Goal: Book appointment/travel/reservation

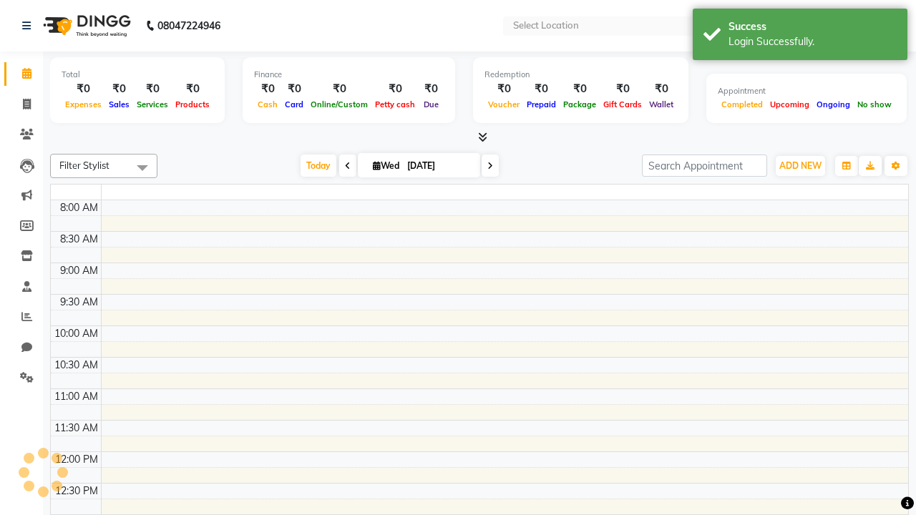
select select "en"
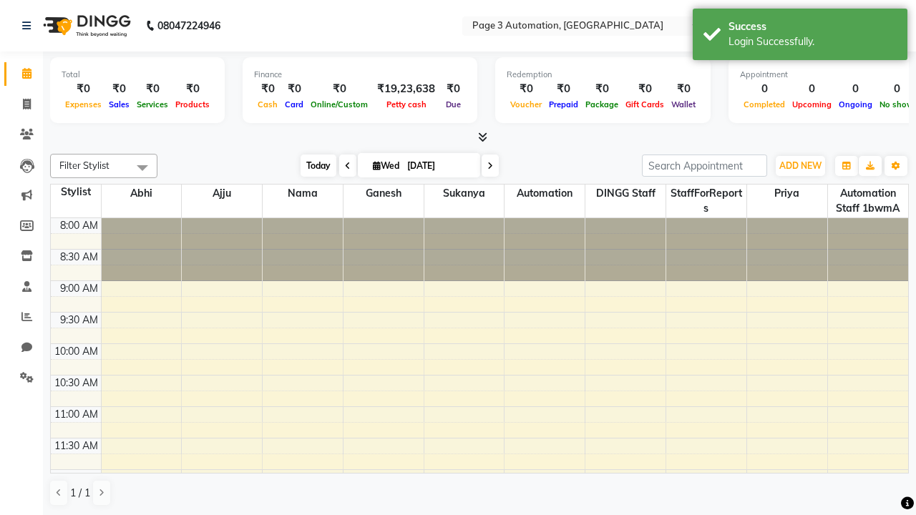
click at [311, 165] on span "Today" at bounding box center [319, 166] width 36 height 22
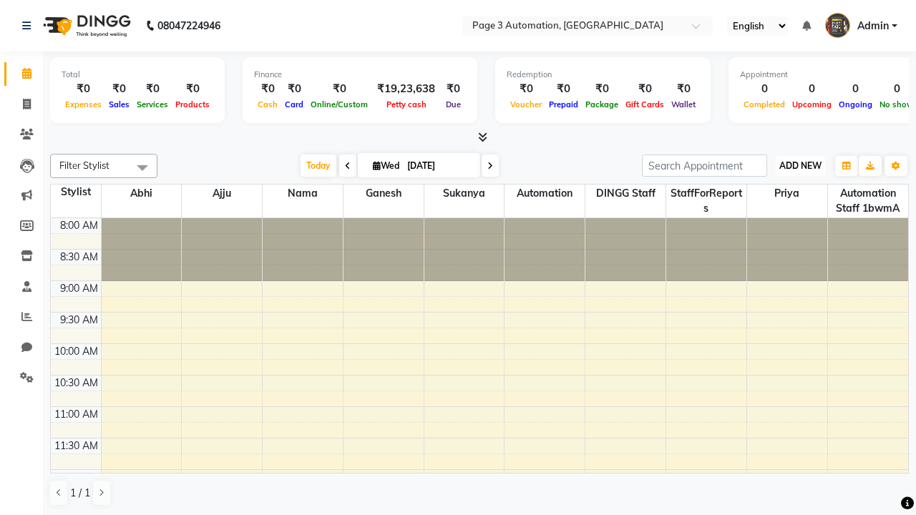
click at [800, 165] on span "ADD NEW" at bounding box center [800, 165] width 42 height 11
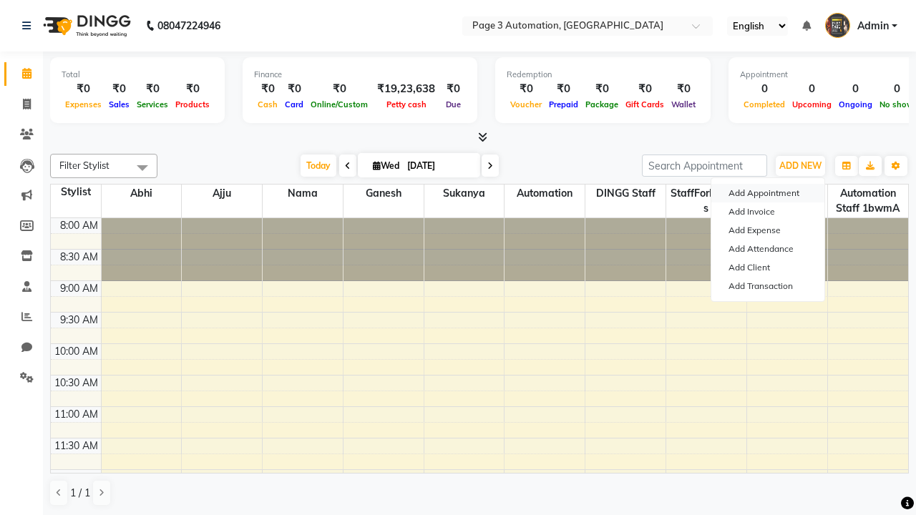
click at [768, 193] on button "Add Appointment" at bounding box center [767, 193] width 113 height 19
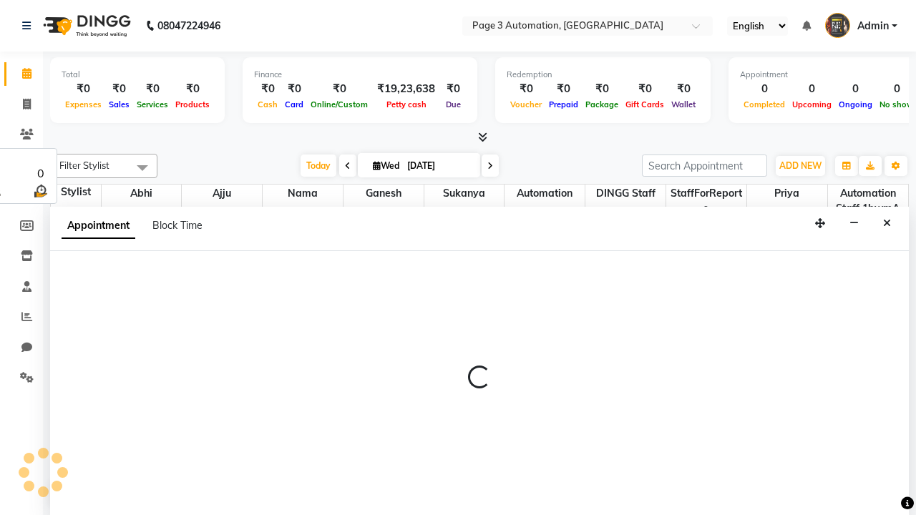
select select "tentative"
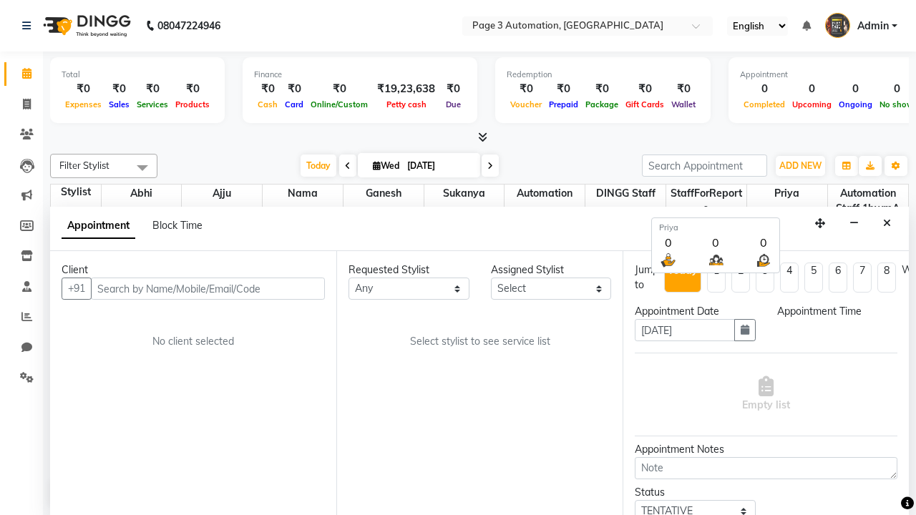
scroll to position [1, 0]
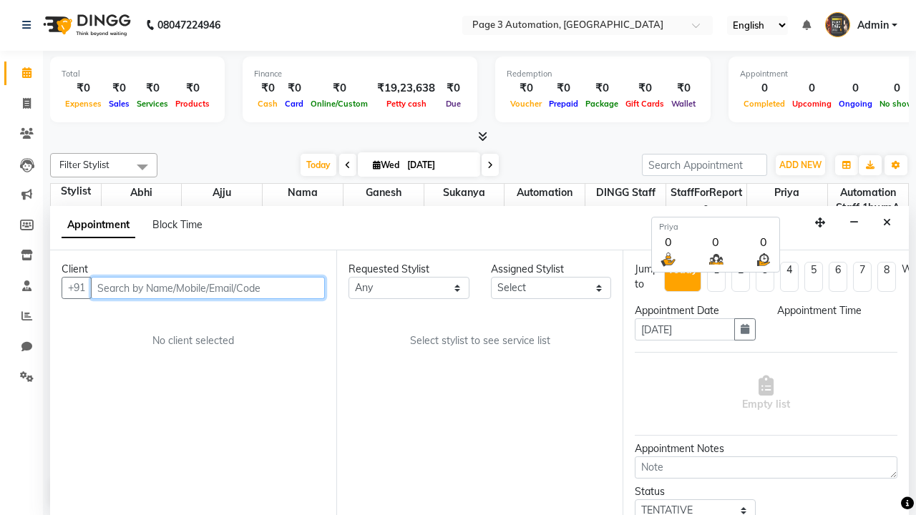
select select "540"
type input "8192346578"
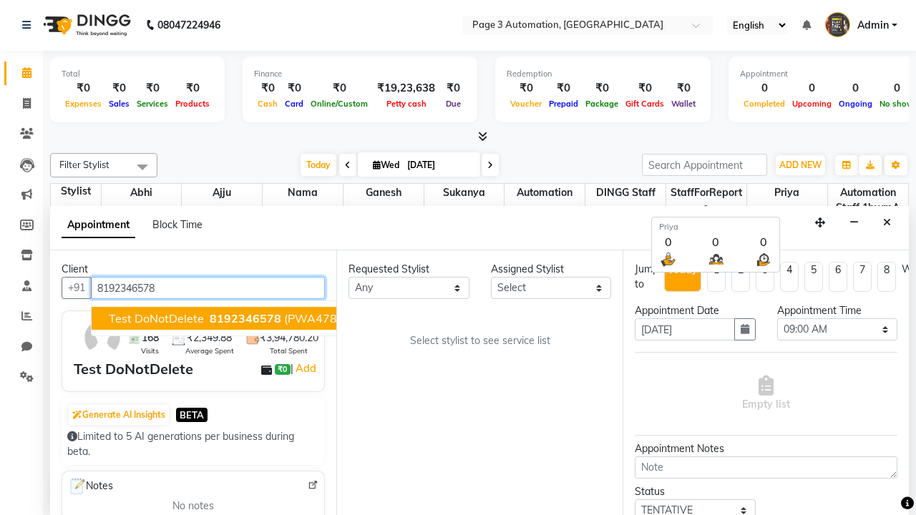
click at [210, 318] on span "8192346578" at bounding box center [246, 318] width 72 height 14
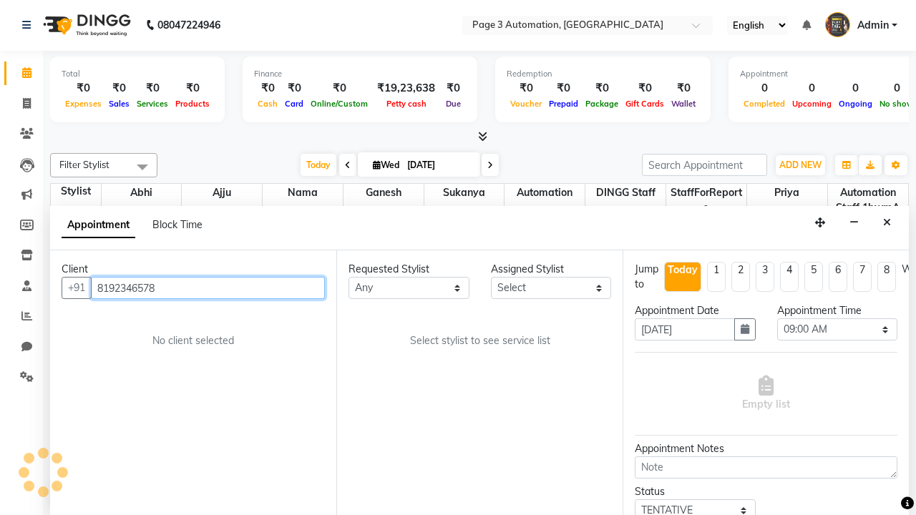
select select "711"
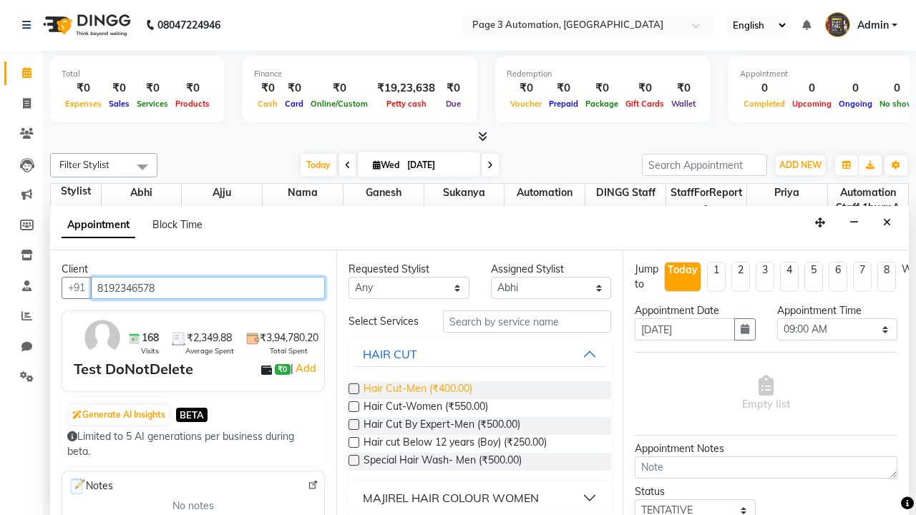
type input "8192346578"
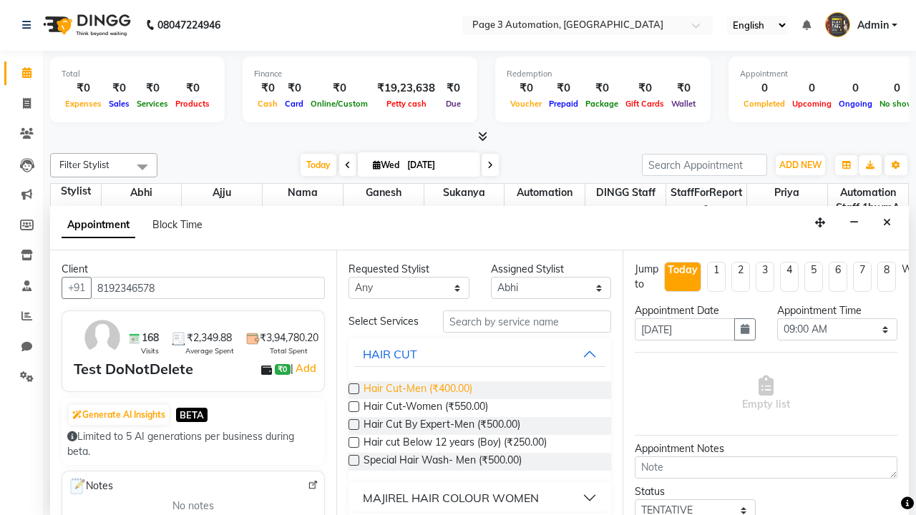
click at [417, 390] on span "Hair Cut-Men (₹400.00)" at bounding box center [417, 390] width 109 height 18
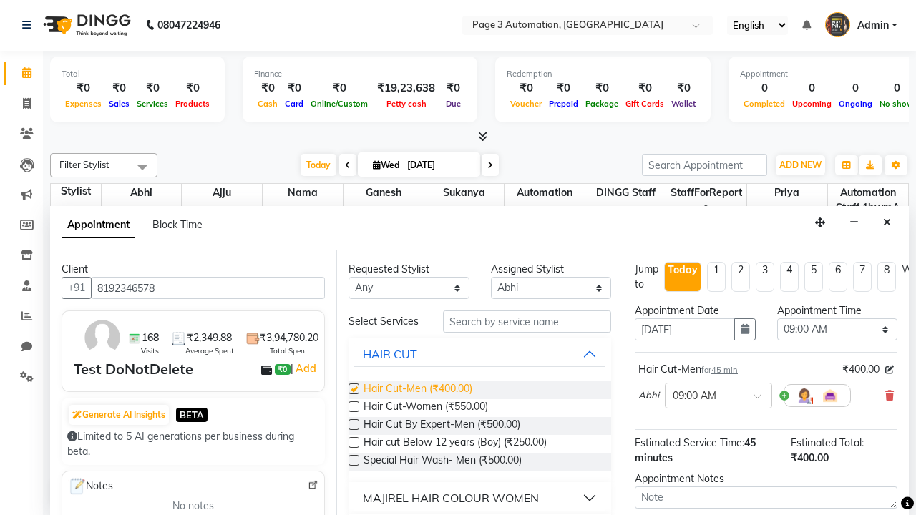
checkbox input "false"
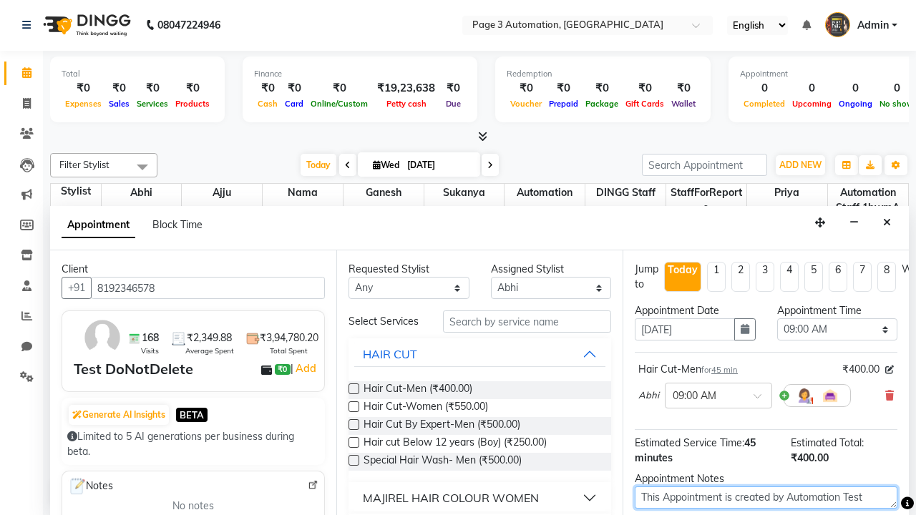
type textarea "This Appointment is created by Automation Test"
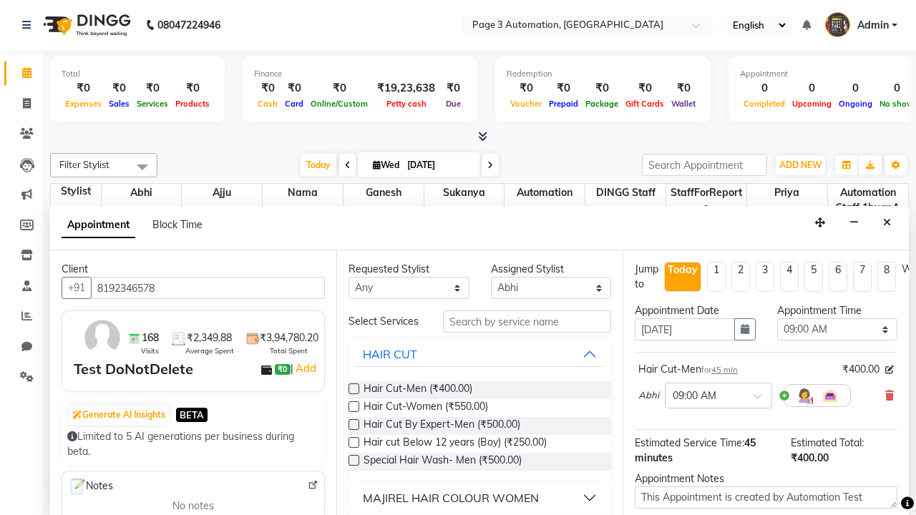
checkbox input "false"
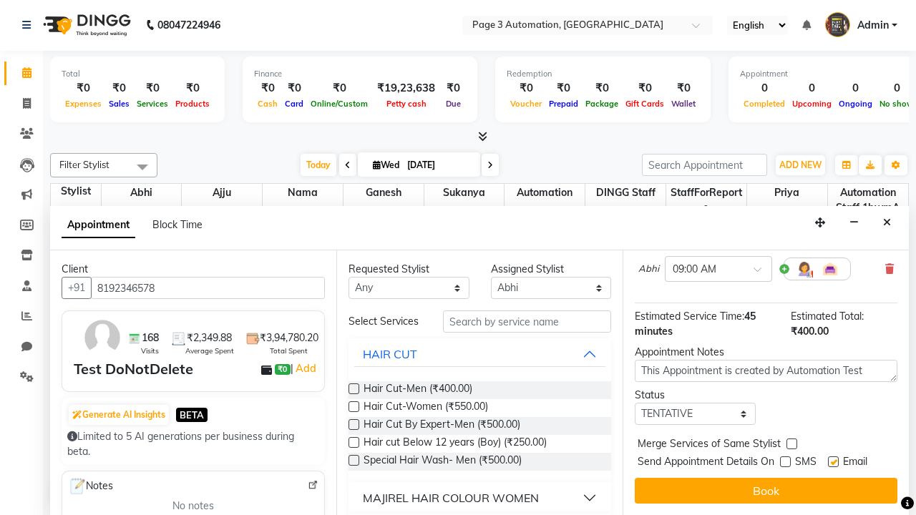
click at [833, 462] on label at bounding box center [833, 462] width 11 height 11
click at [833, 462] on input "checkbox" at bounding box center [832, 463] width 9 height 9
checkbox input "false"
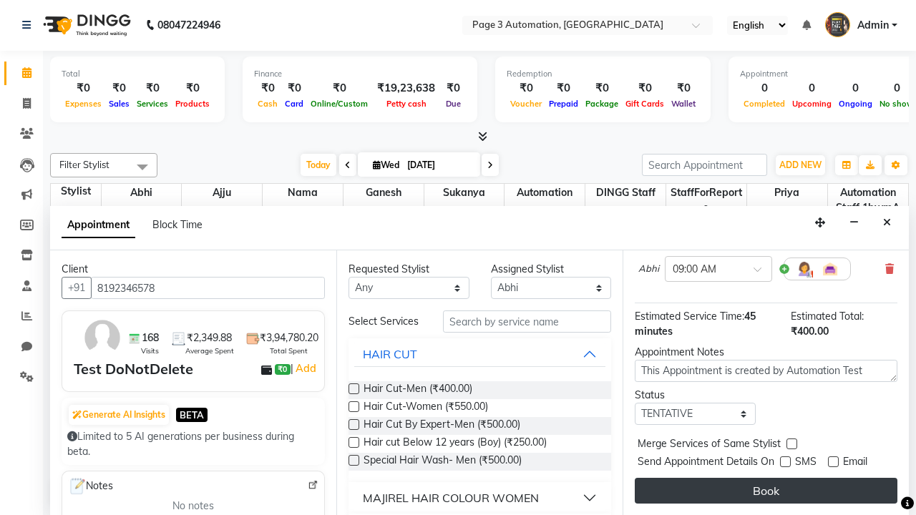
click at [766, 491] on button "Book" at bounding box center [766, 491] width 263 height 26
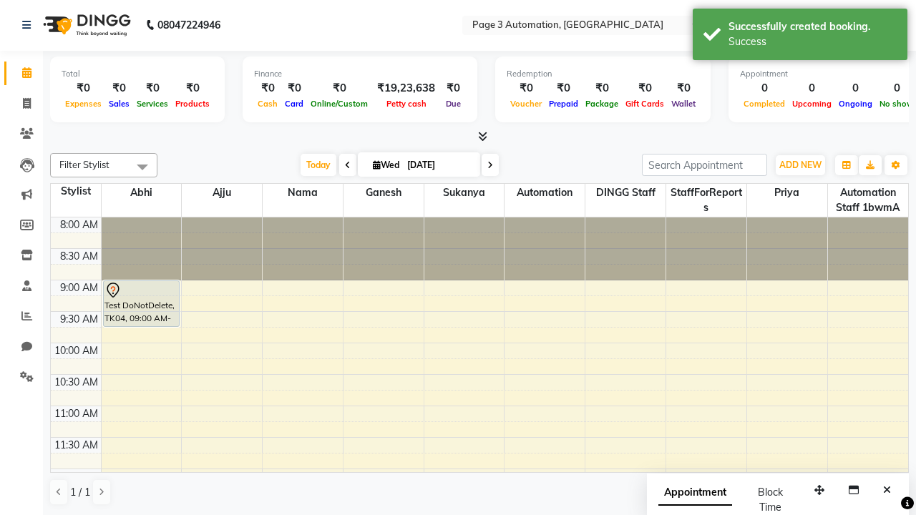
scroll to position [0, 0]
click at [800, 36] on div "Success" at bounding box center [812, 41] width 168 height 15
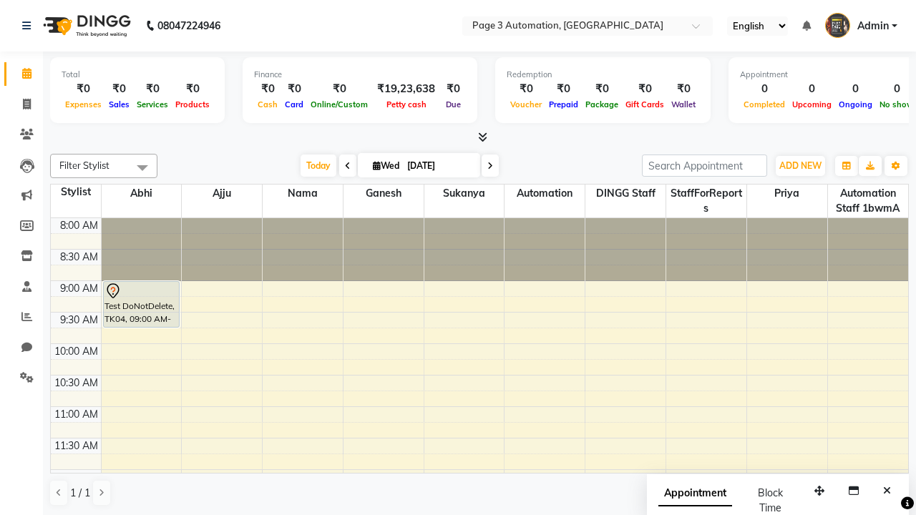
click at [142, 167] on span at bounding box center [142, 167] width 29 height 27
click at [0, 0] on div "Select All" at bounding box center [0, 0] width 0 height 0
checkbox input "true"
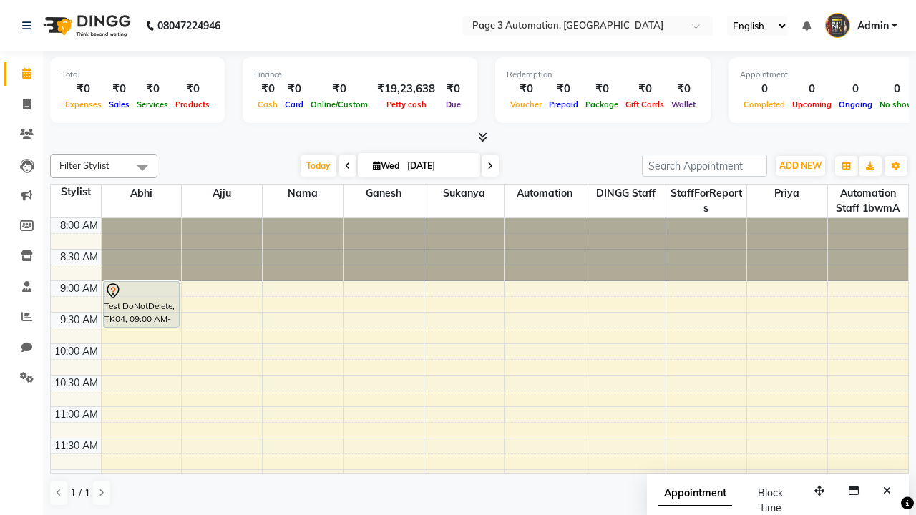
checkbox input "true"
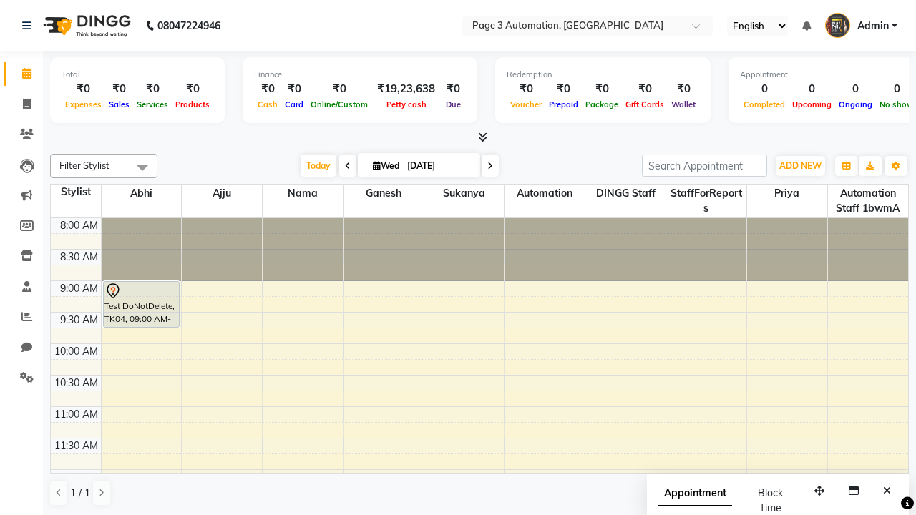
checkbox input "true"
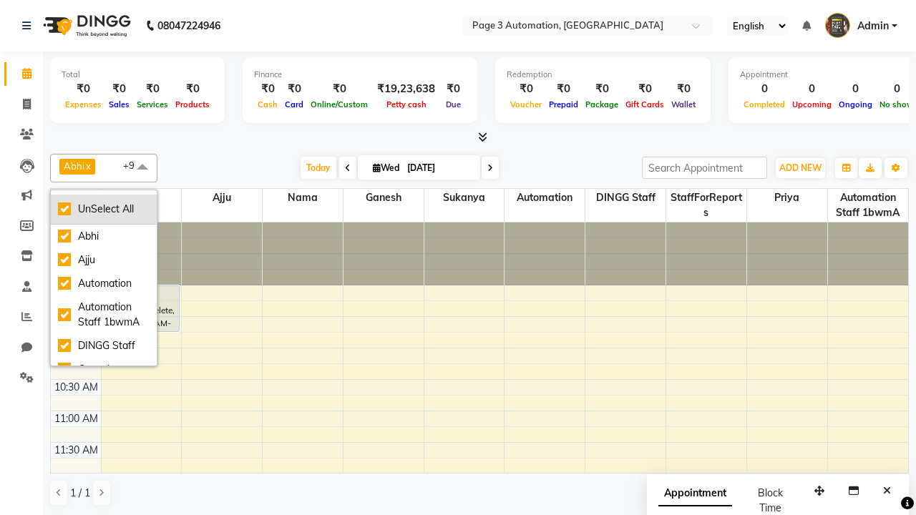
click at [104, 209] on div "UnSelect All" at bounding box center [104, 209] width 92 height 15
checkbox input "false"
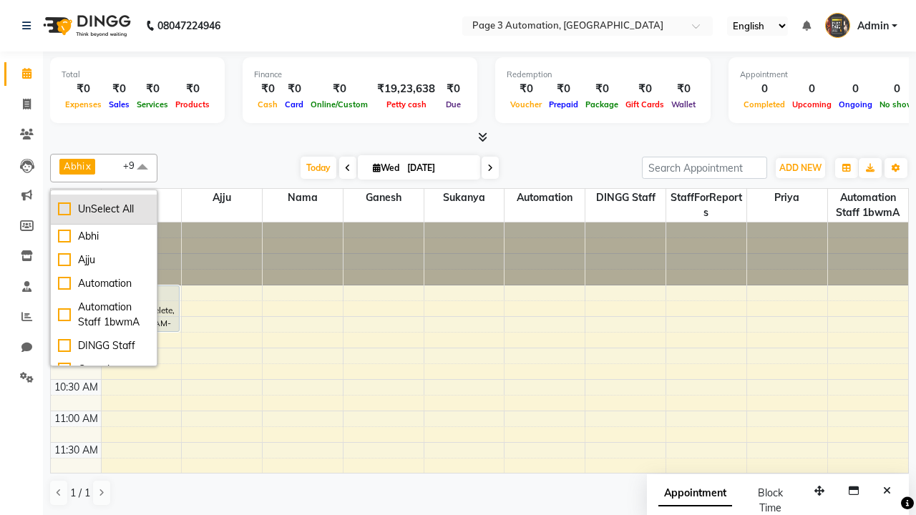
checkbox input "false"
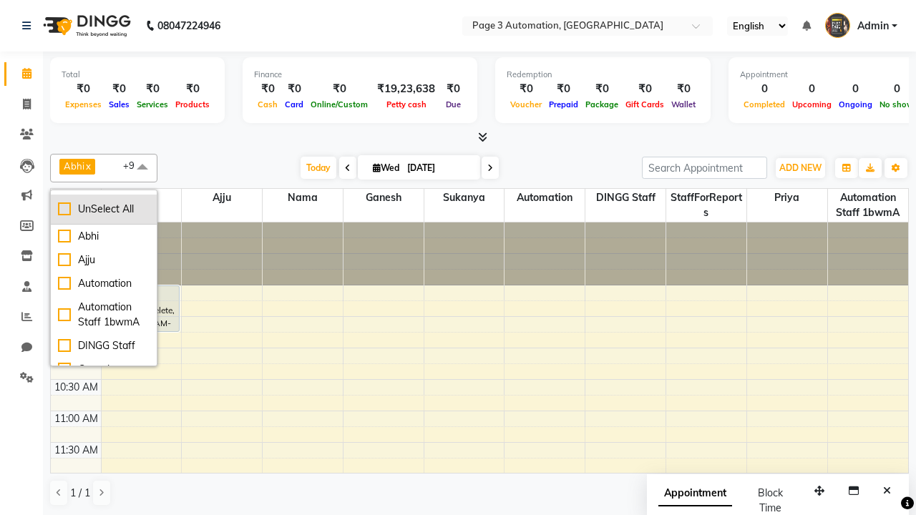
checkbox input "false"
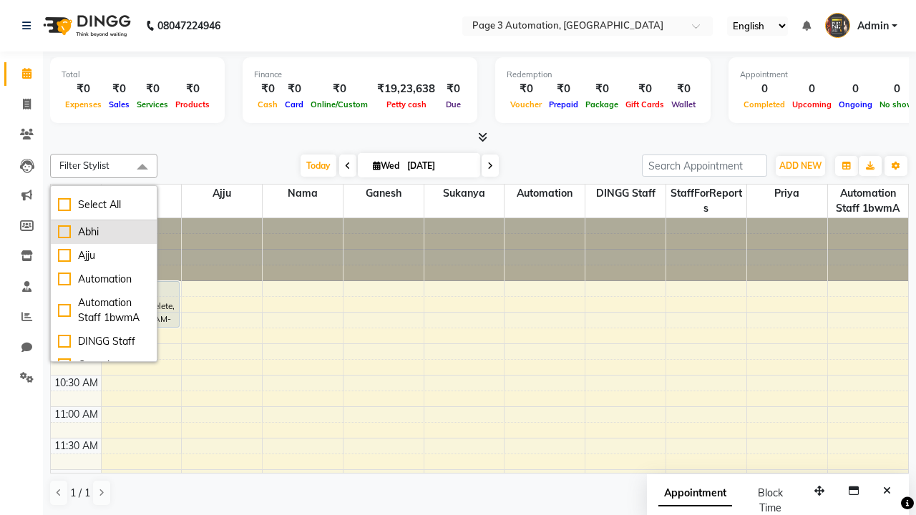
click at [104, 232] on div "Abhi" at bounding box center [104, 232] width 92 height 15
checkbox input "true"
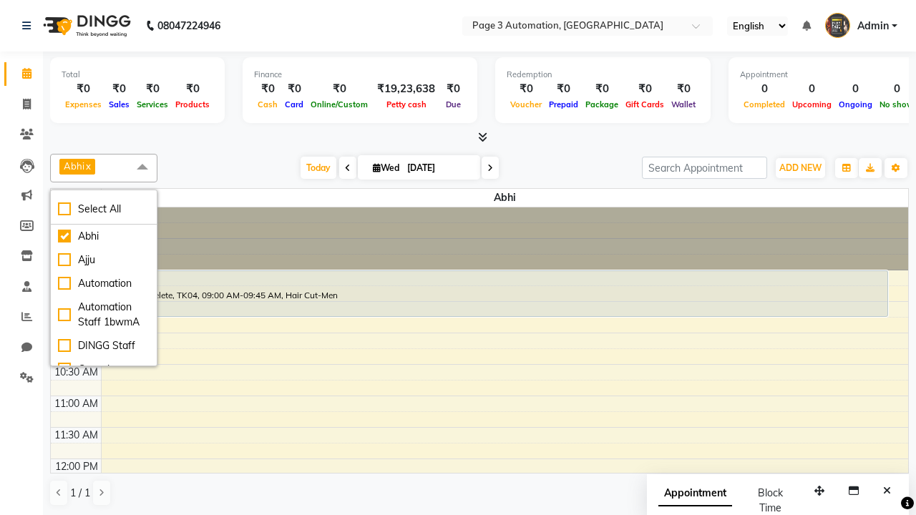
click at [142, 167] on span at bounding box center [142, 167] width 29 height 27
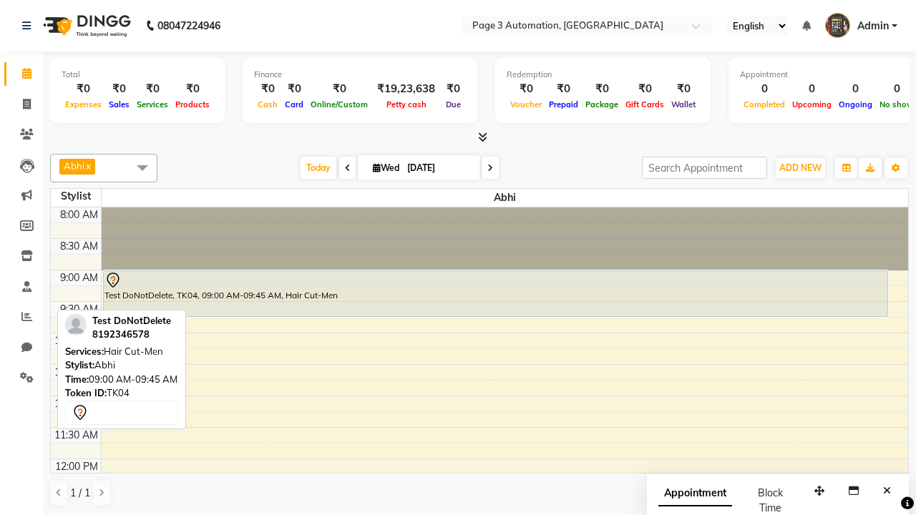
click at [495, 293] on div "Test DoNotDelete, TK04, 09:00 AM-09:45 AM, Hair Cut-Men" at bounding box center [496, 293] width 784 height 45
select select "7"
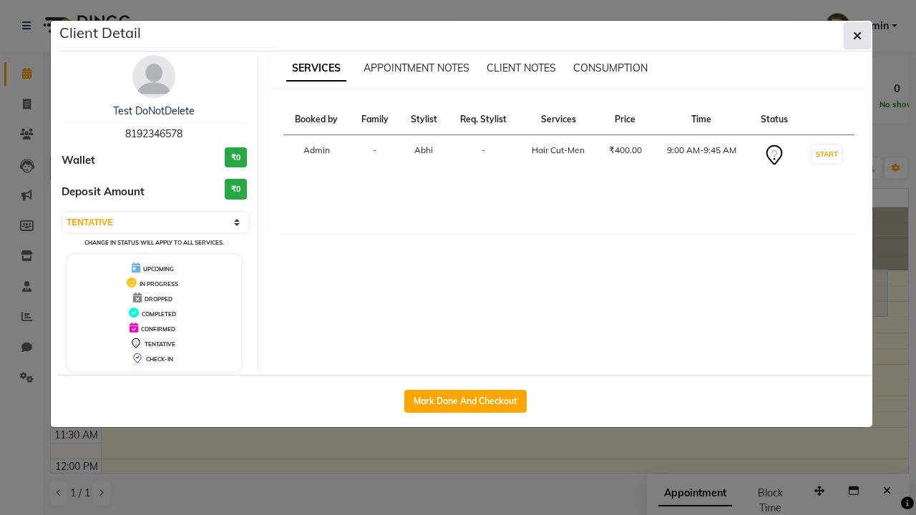
click at [857, 36] on icon "button" at bounding box center [857, 35] width 9 height 11
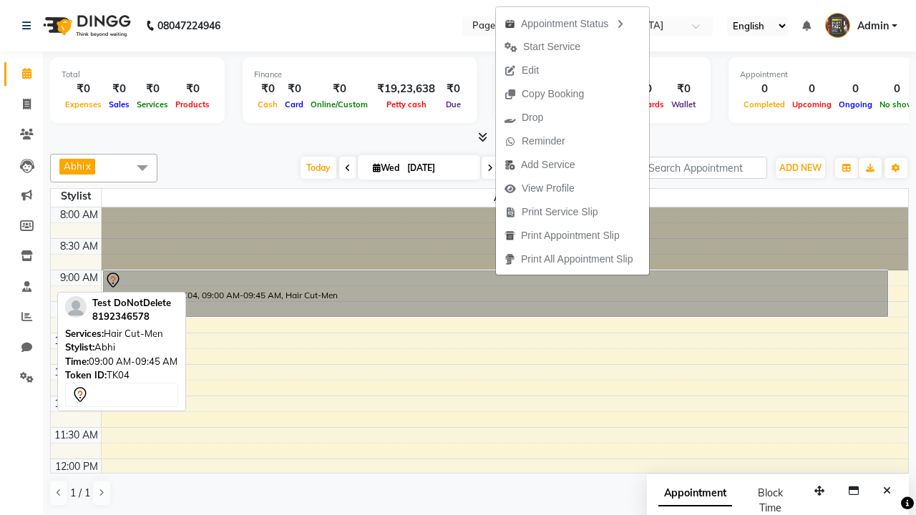
scroll to position [18, 0]
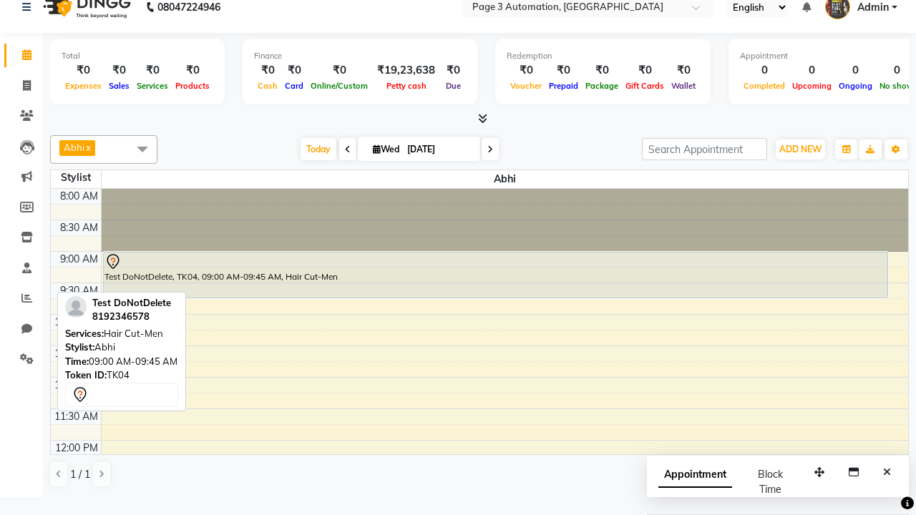
click at [142, 149] on span at bounding box center [142, 148] width 29 height 27
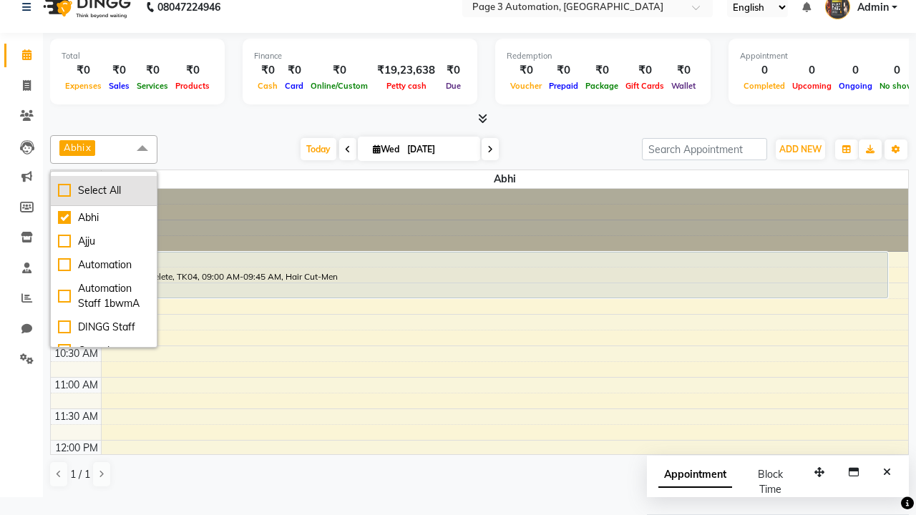
click at [104, 190] on div "Select All" at bounding box center [104, 190] width 92 height 15
checkbox input "true"
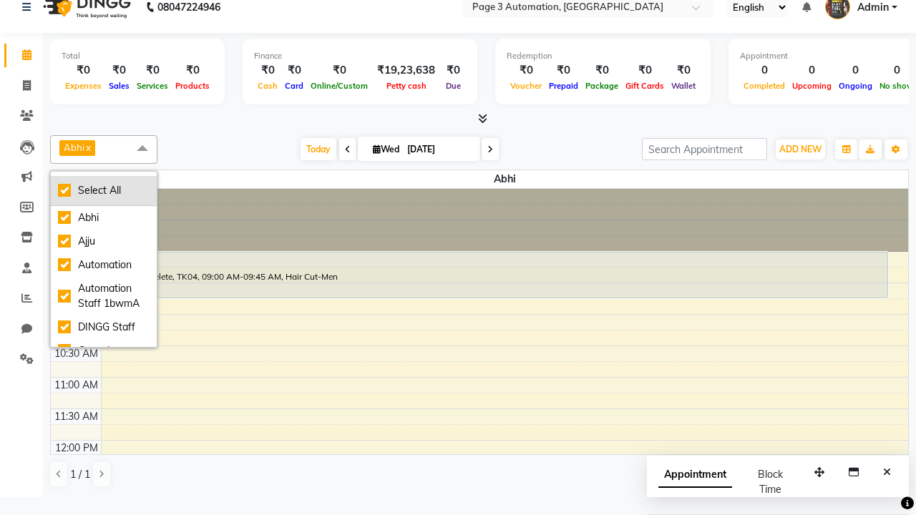
checkbox input "true"
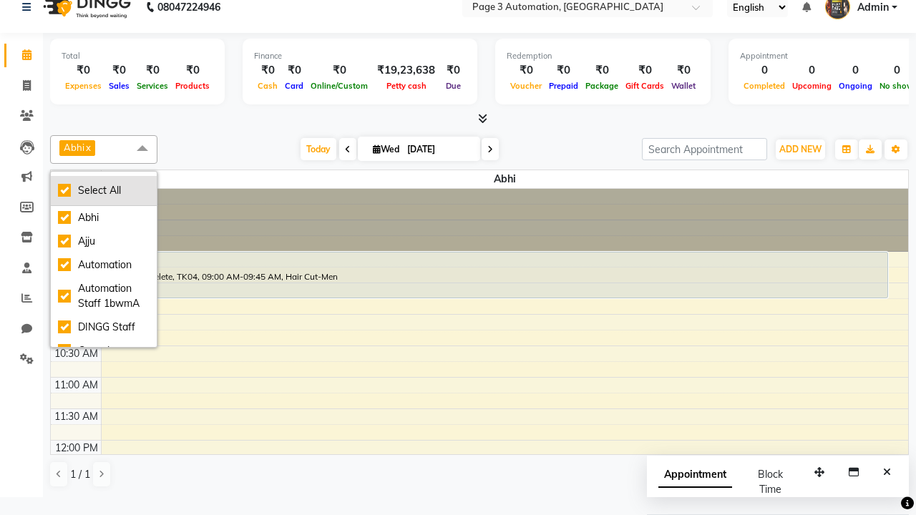
checkbox input "true"
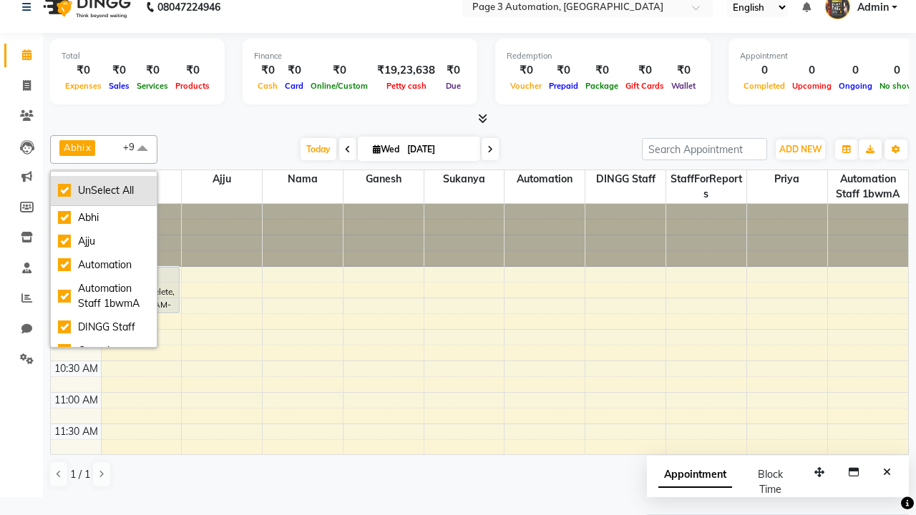
click at [104, 190] on div "UnSelect All" at bounding box center [104, 190] width 92 height 15
checkbox input "false"
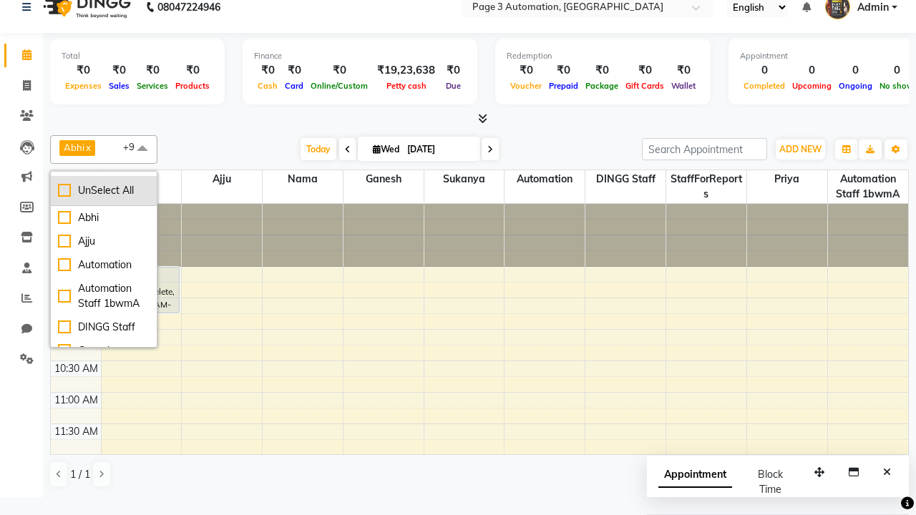
checkbox input "false"
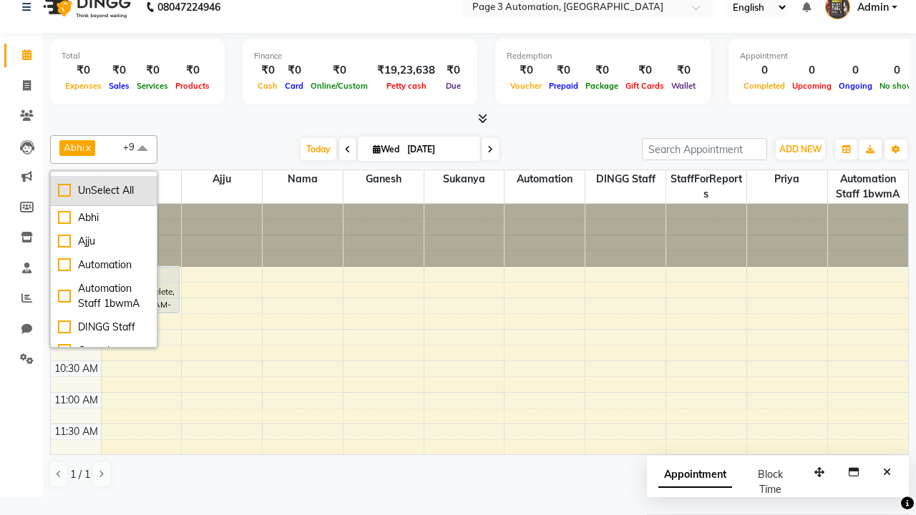
checkbox input "false"
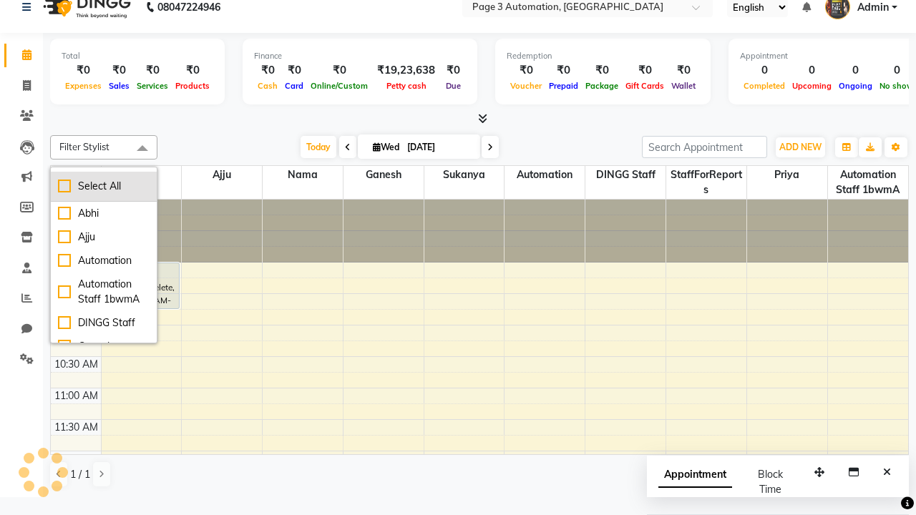
scroll to position [0, 0]
click at [142, 150] on span at bounding box center [142, 149] width 29 height 27
